Goal: Navigation & Orientation: Understand site structure

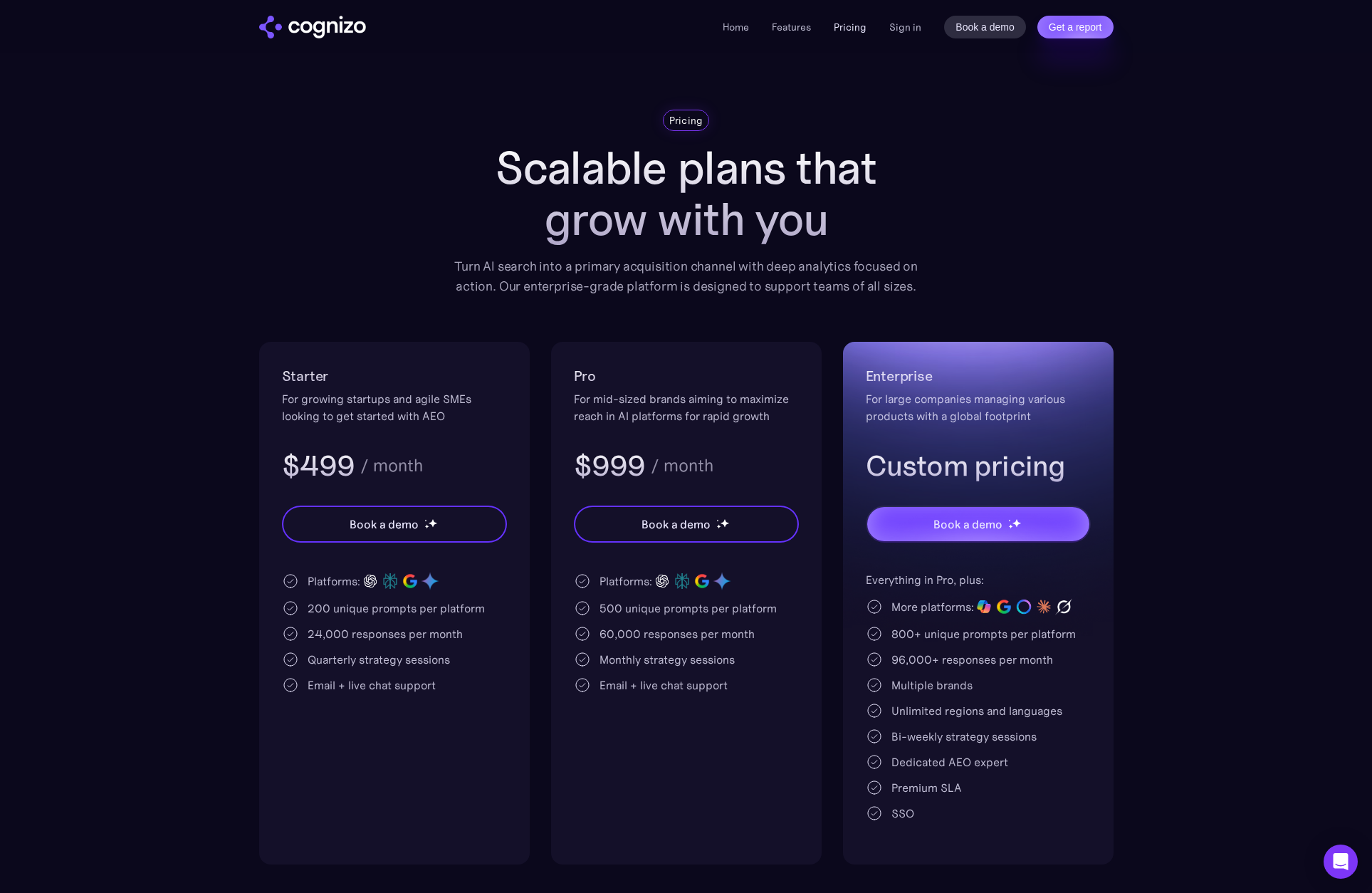
click at [845, 30] on link "Pricing" at bounding box center [850, 27] width 33 height 13
click at [783, 27] on link "Features" at bounding box center [791, 27] width 39 height 13
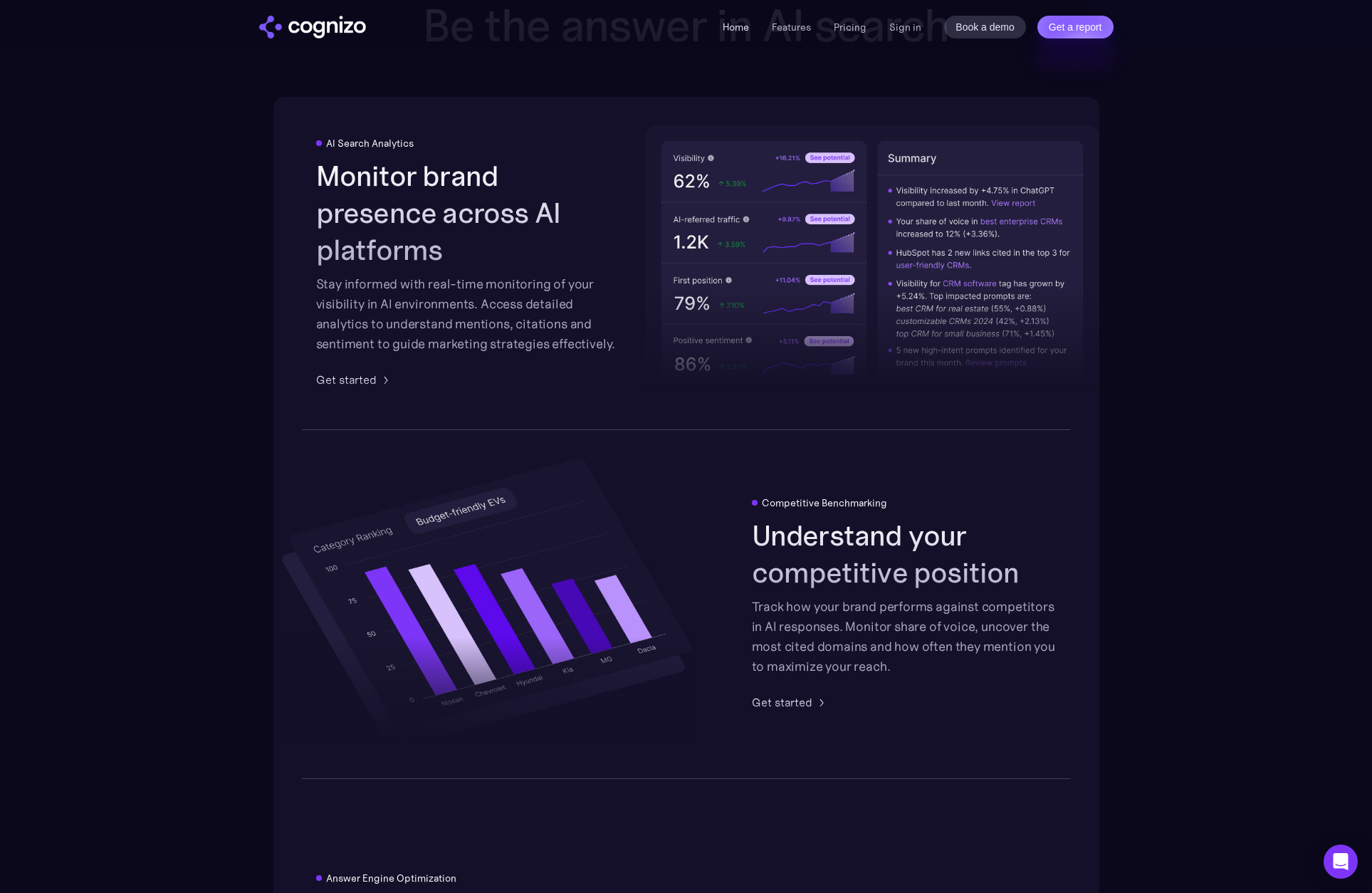
click at [724, 30] on div "Home Features Pricing Book a demo Get a report Sign in Book a demo Get a report" at bounding box center [686, 27] width 854 height 22
click at [738, 34] on li "Home" at bounding box center [736, 26] width 26 height 17
click at [737, 21] on link "Home" at bounding box center [736, 27] width 26 height 13
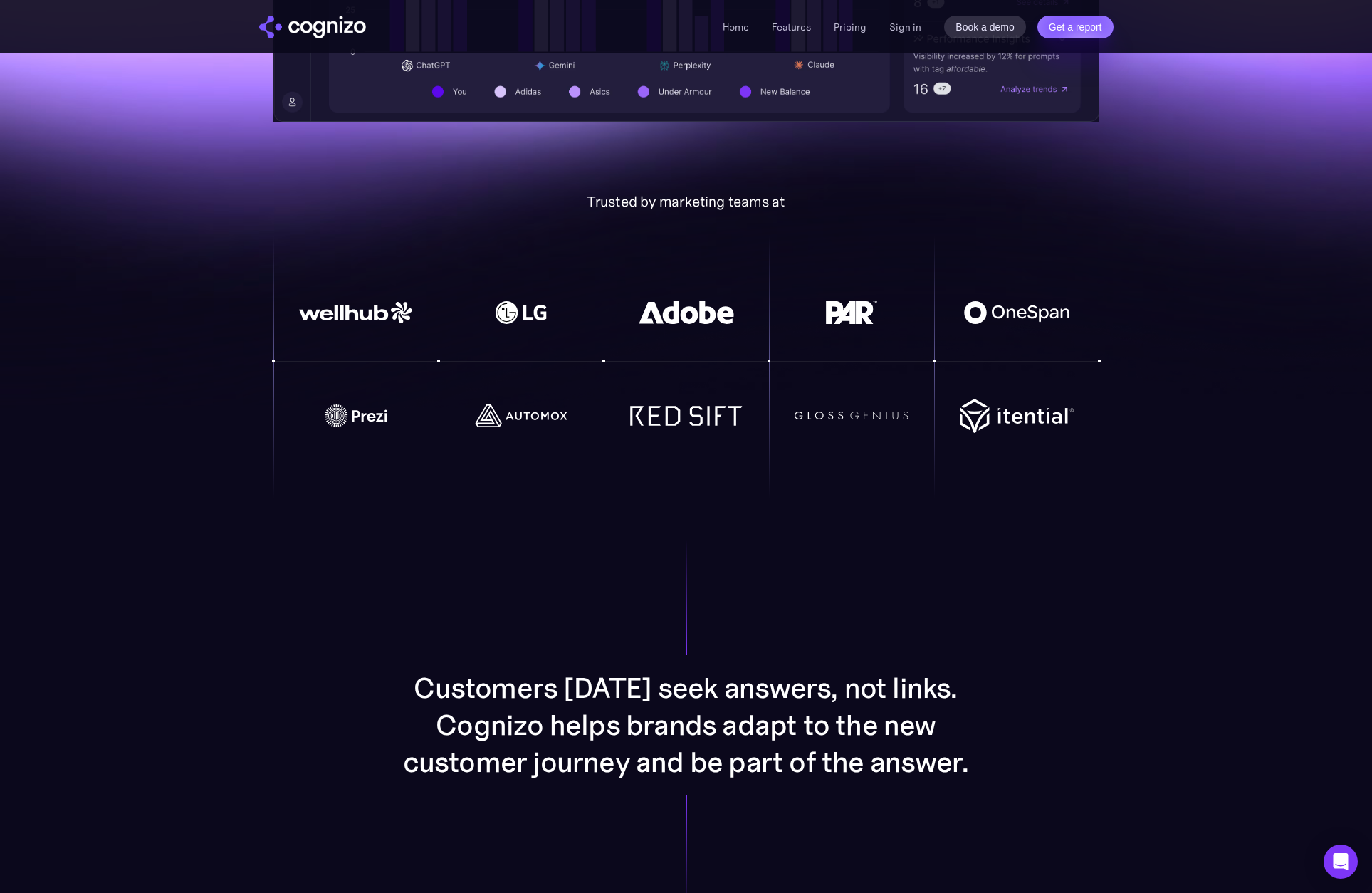
scroll to position [617, 0]
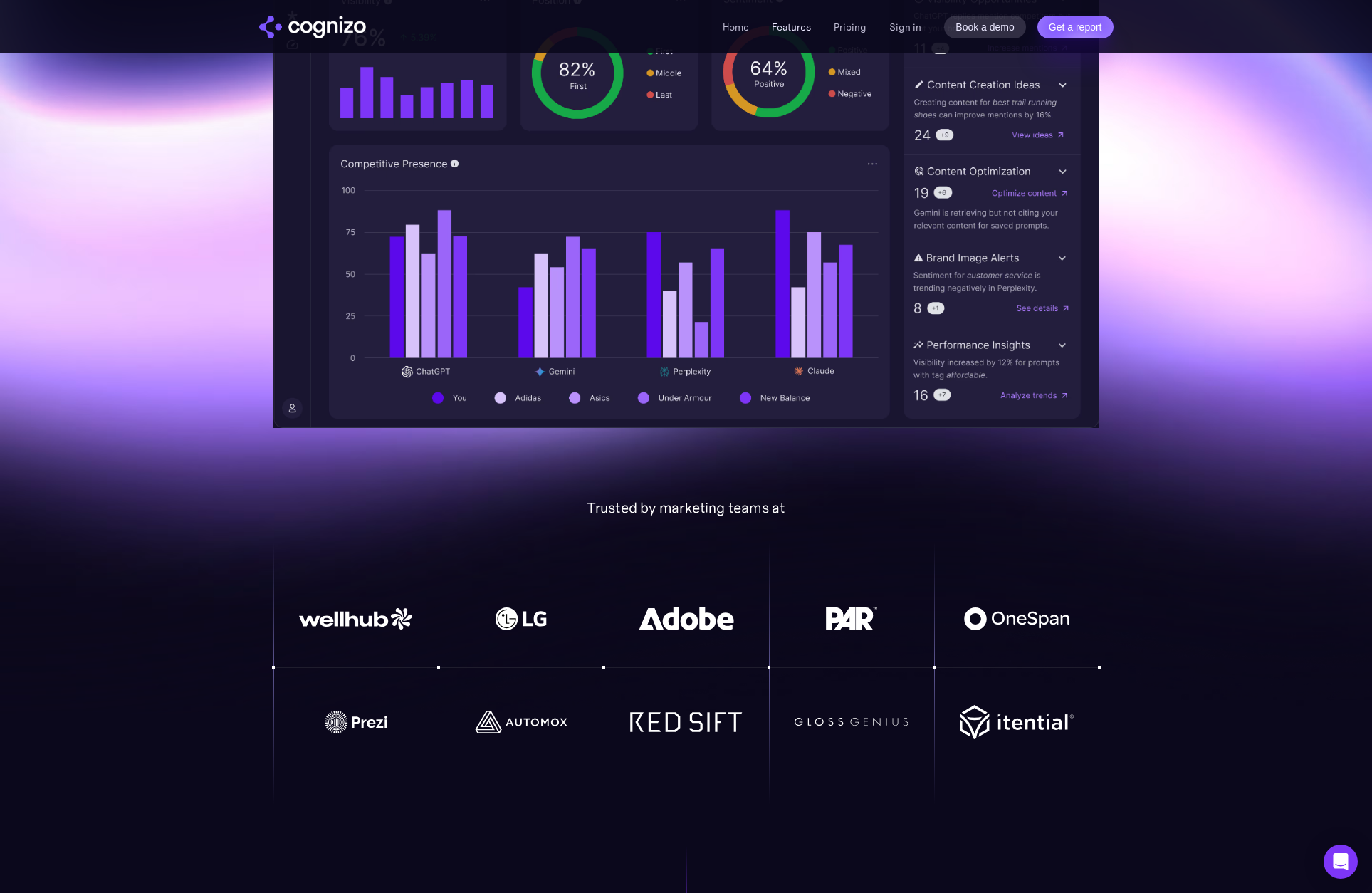
click at [801, 26] on link "Features" at bounding box center [791, 27] width 39 height 13
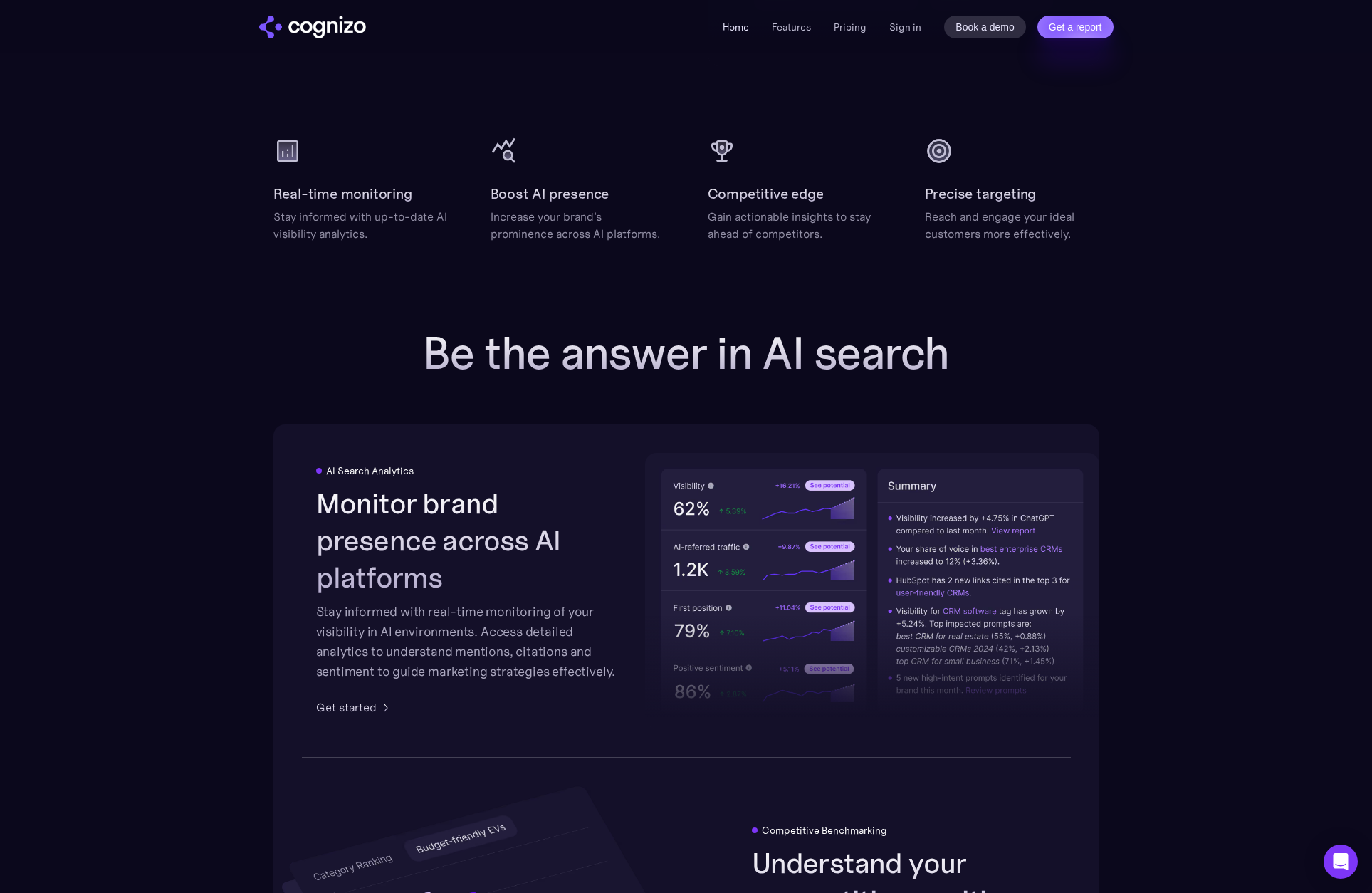
scroll to position [2365, 0]
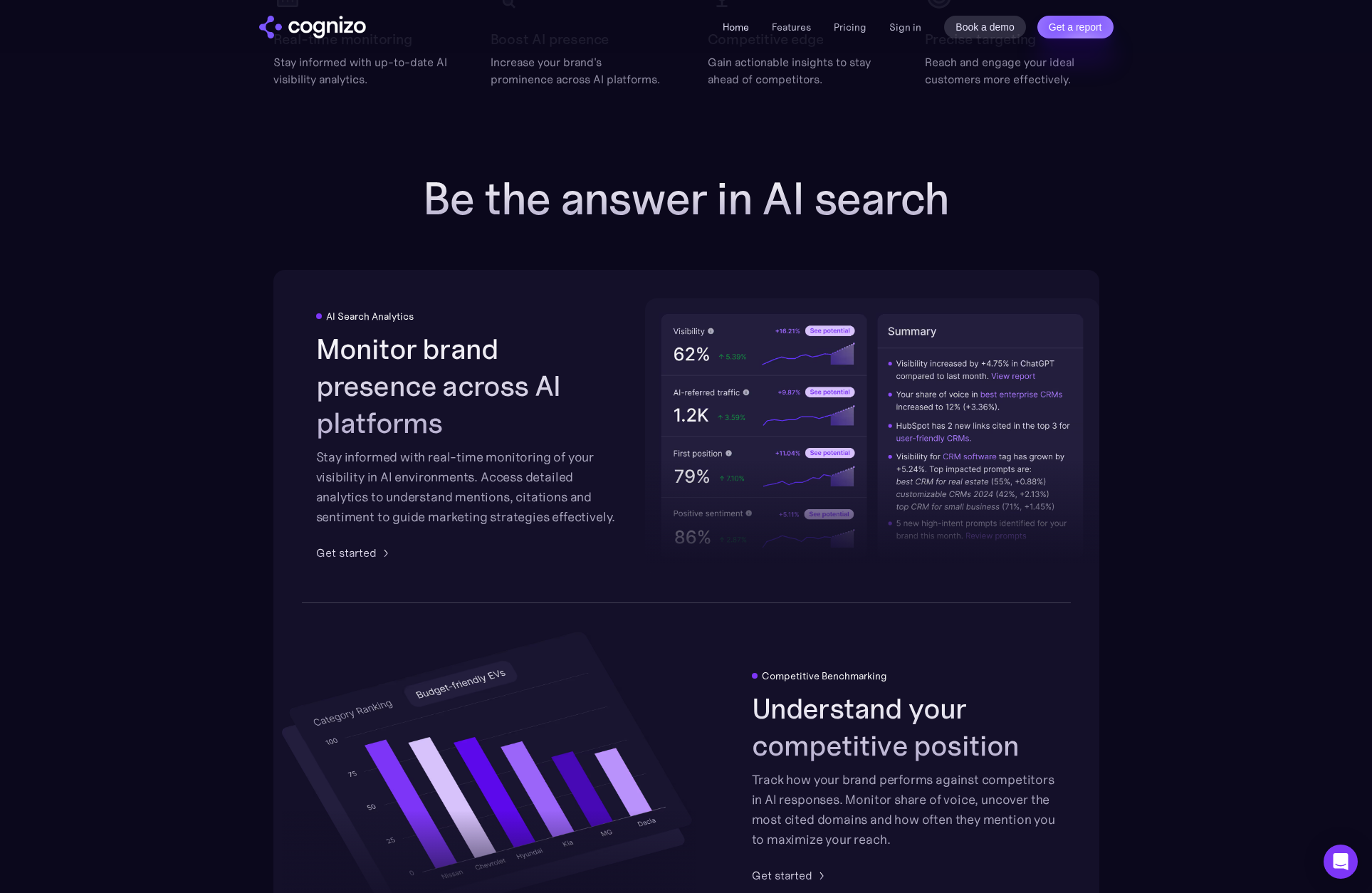
click at [736, 26] on link "Home" at bounding box center [736, 27] width 26 height 13
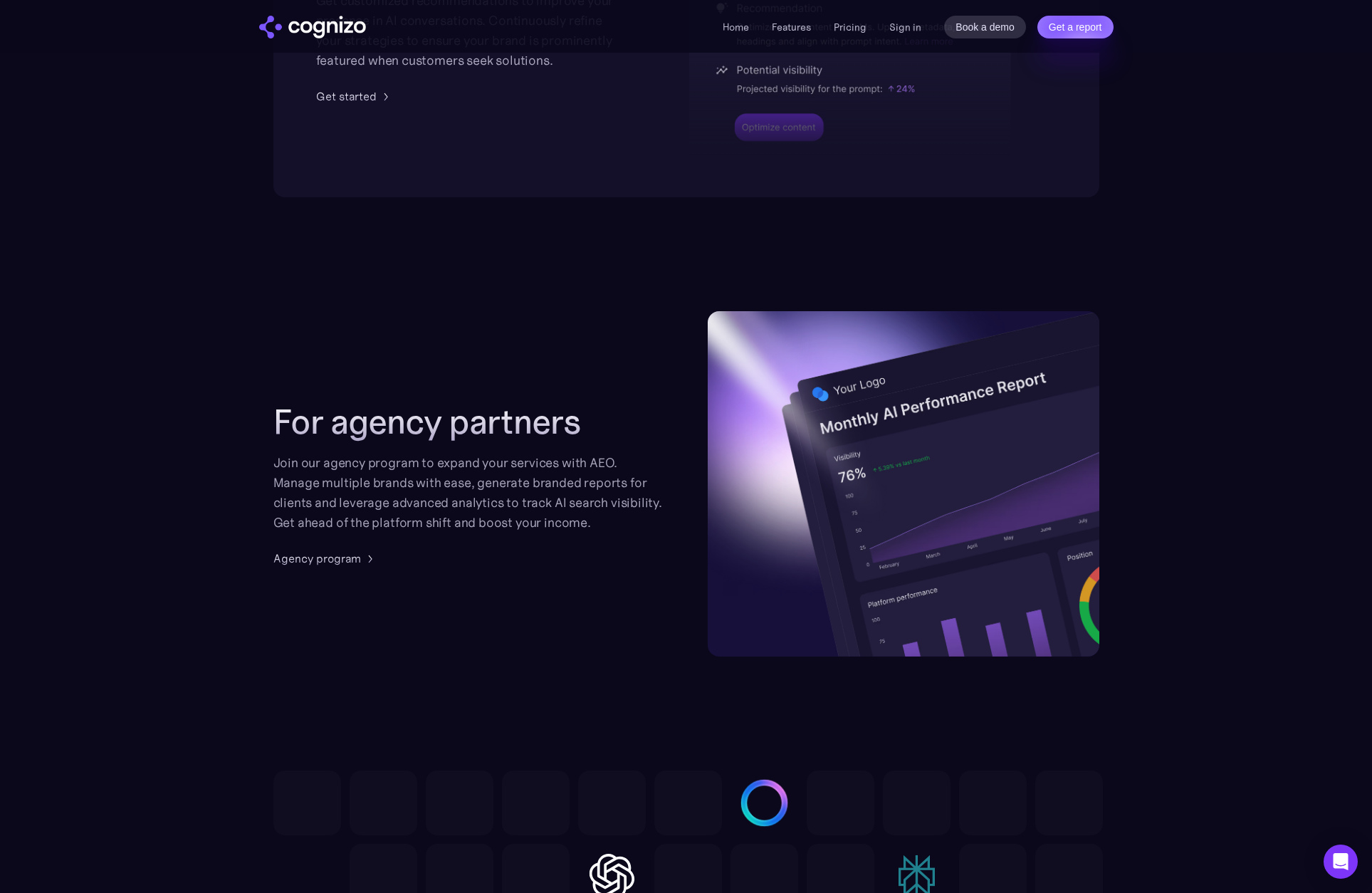
scroll to position [3589, 0]
